Goal: Task Accomplishment & Management: Use online tool/utility

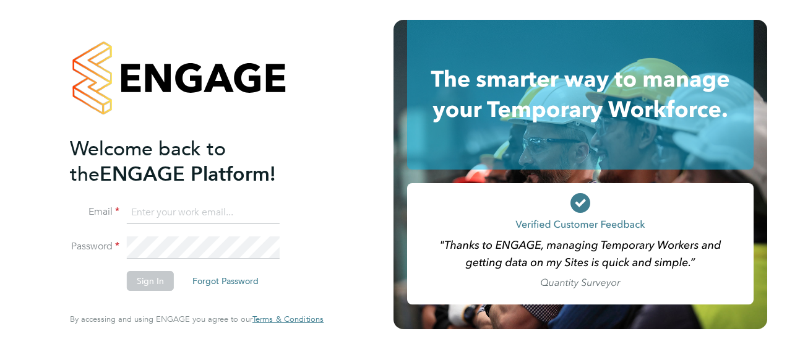
type input "[EMAIL_ADDRESS][DOMAIN_NAME]"
click at [329, 267] on div "Welcome back to the ENGAGE Platform! Email [EMAIL_ADDRESS][DOMAIN_NAME] Passwor…" at bounding box center [196, 174] width 303 height 349
click at [151, 275] on button "Sign In" at bounding box center [150, 281] width 47 height 20
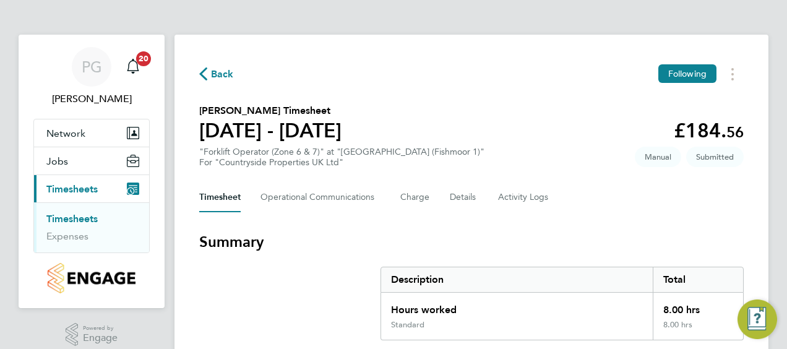
click at [348, 236] on h3 "Summary" at bounding box center [471, 242] width 544 height 20
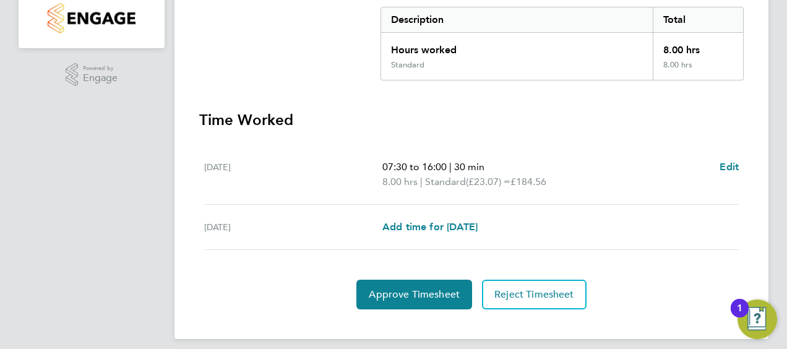
scroll to position [268, 0]
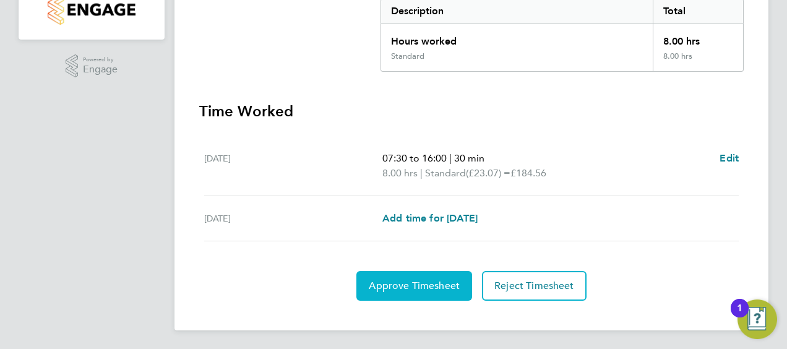
click at [396, 288] on span "Approve Timesheet" at bounding box center [414, 286] width 91 height 12
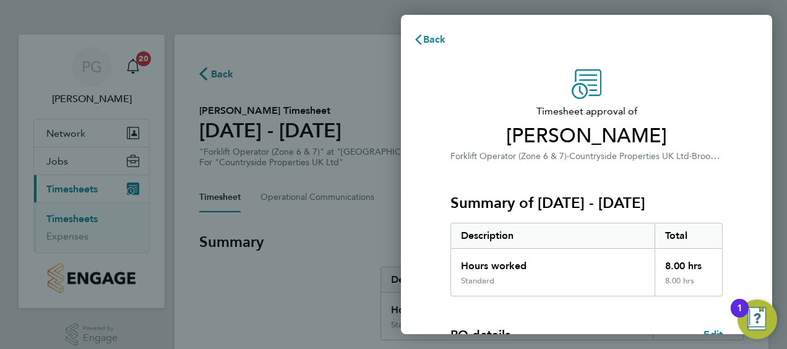
click at [425, 287] on div "Timesheet approval of [PERSON_NAME] Forklift Operator (Zone 6 & 7) · Countrysid…" at bounding box center [586, 298] width 371 height 488
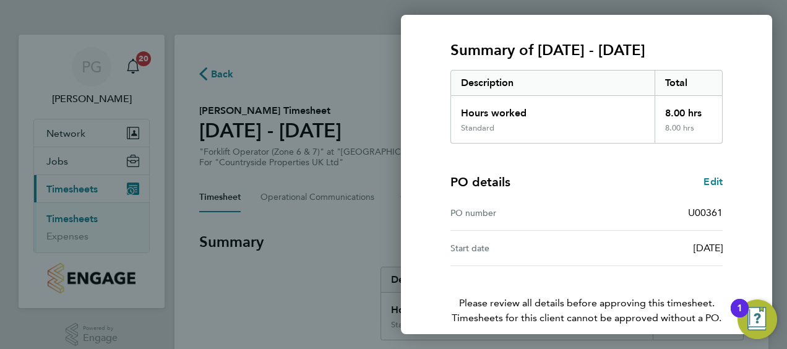
scroll to position [207, 0]
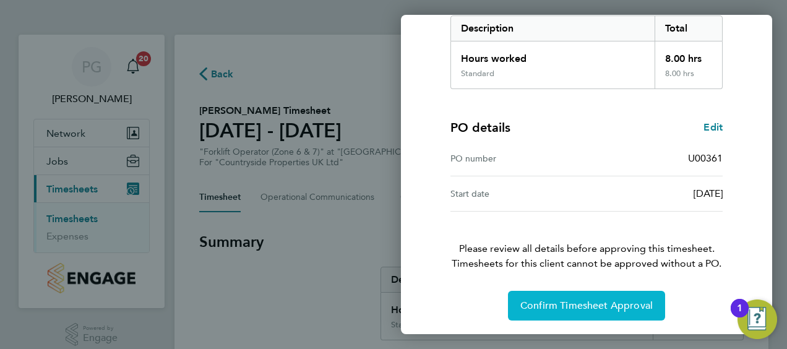
click at [514, 304] on button "Confirm Timesheet Approval" at bounding box center [586, 306] width 157 height 30
